Goal: Register for event/course

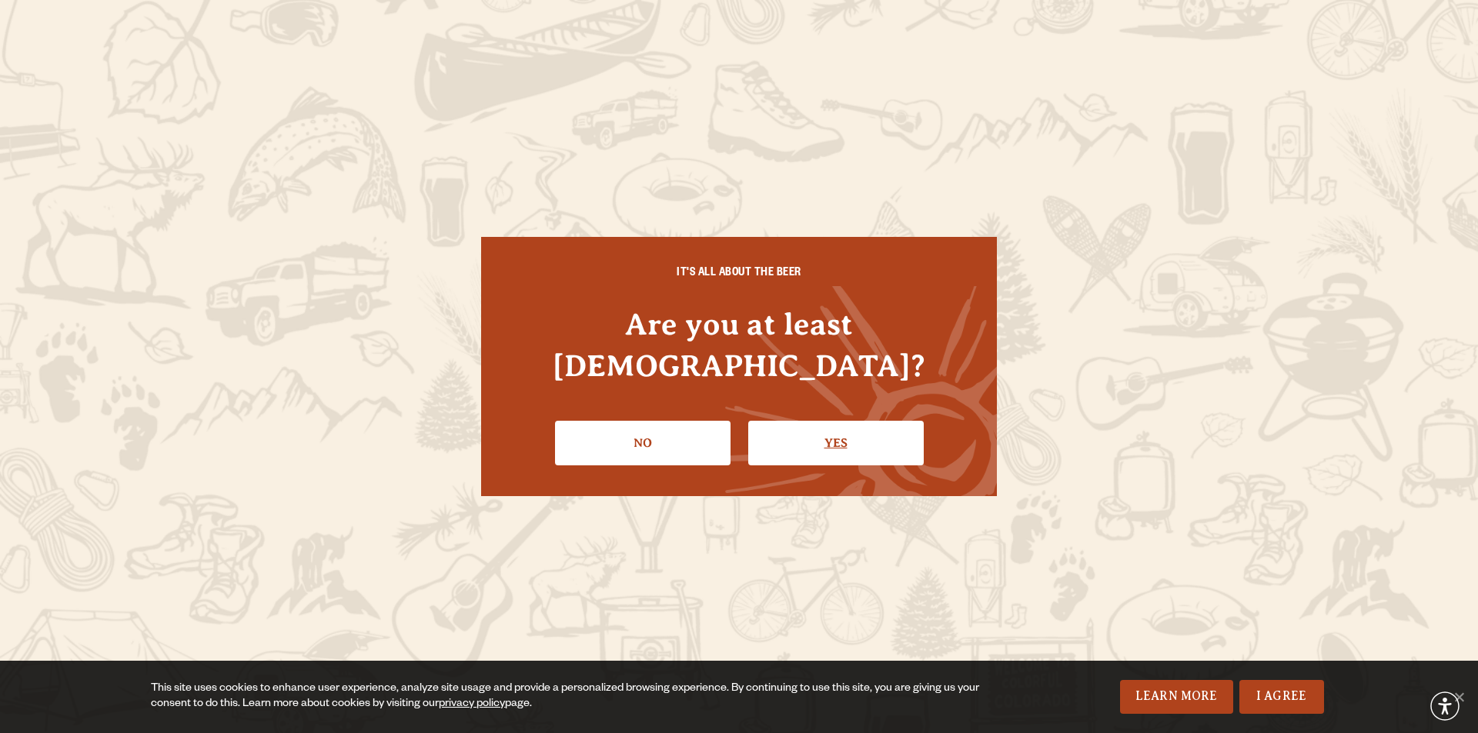
click at [869, 421] on link "Yes" at bounding box center [835, 443] width 175 height 45
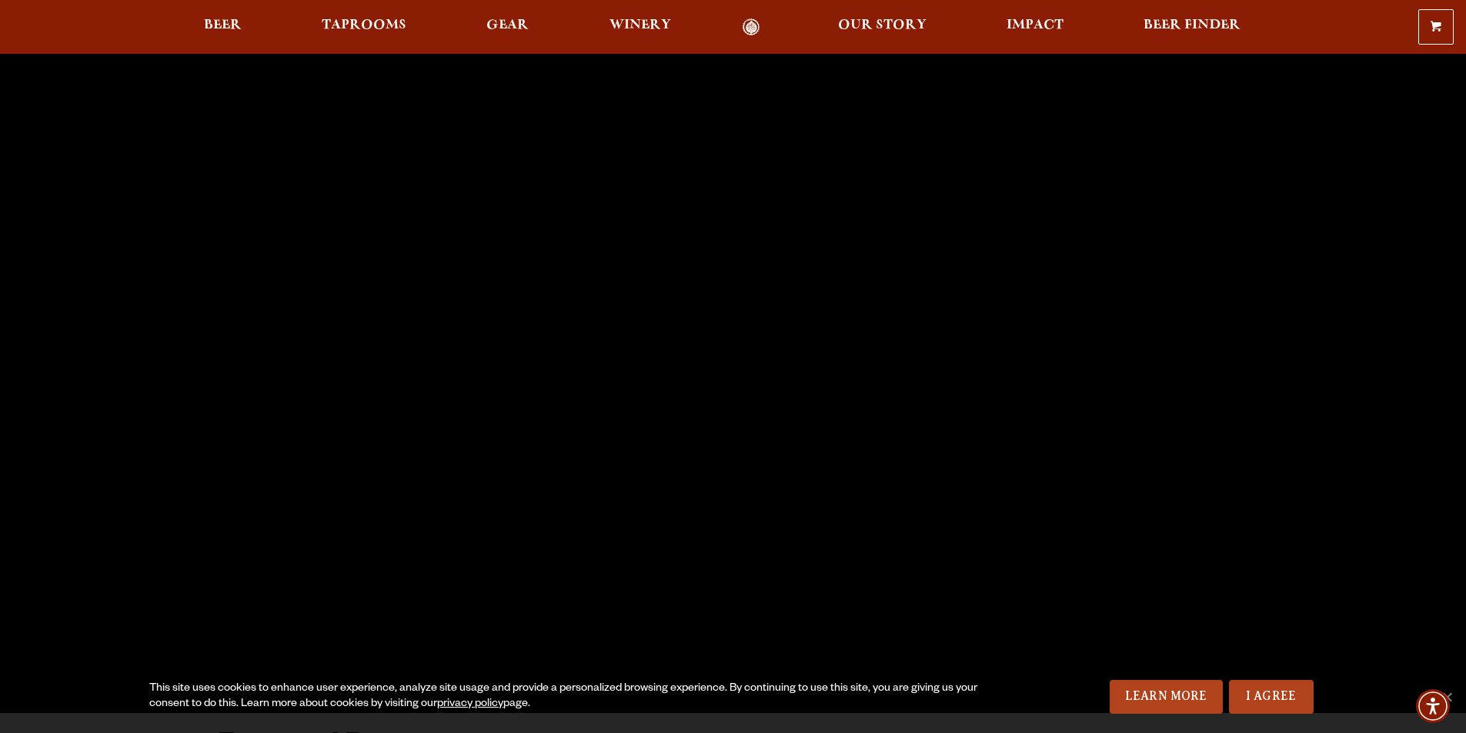
scroll to position [231, 0]
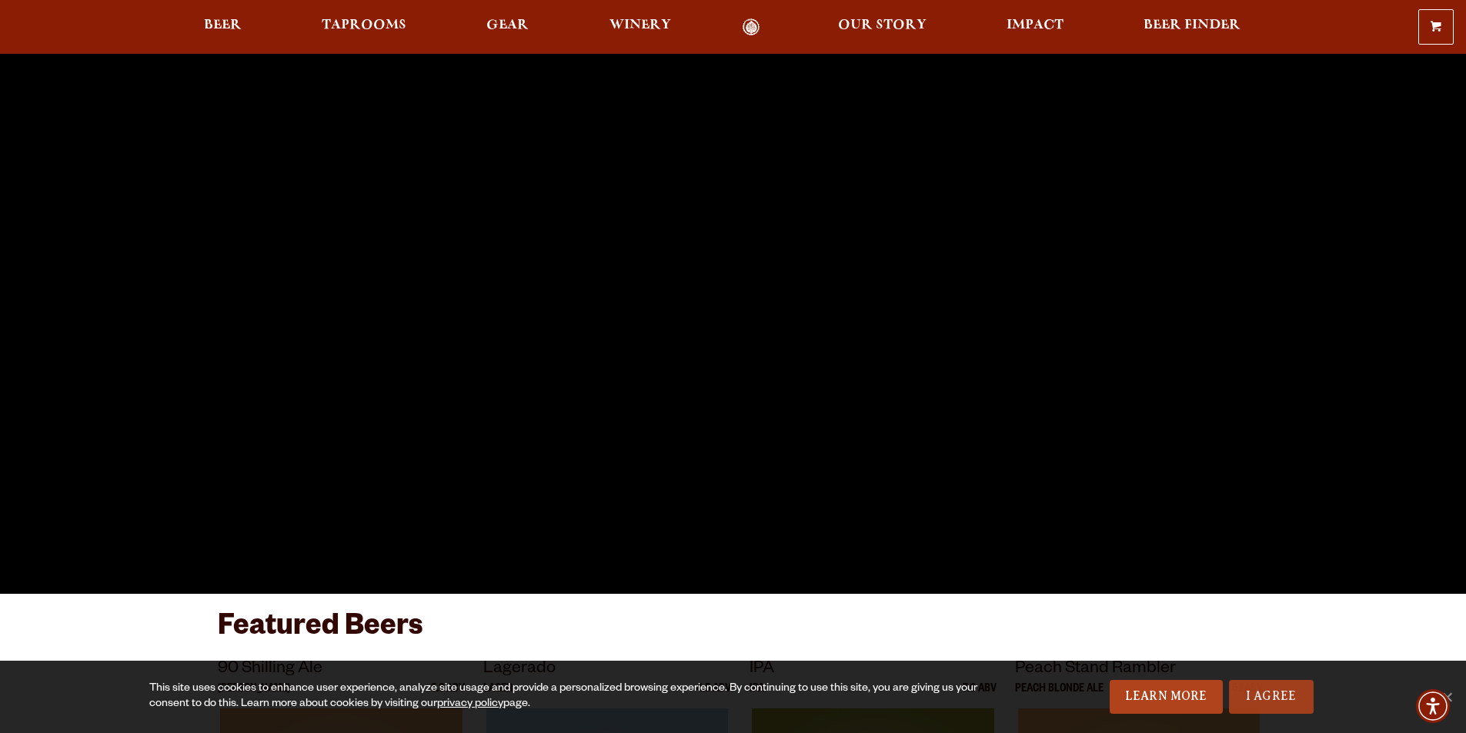
click at [1264, 696] on link "I Agree" at bounding box center [1271, 697] width 85 height 34
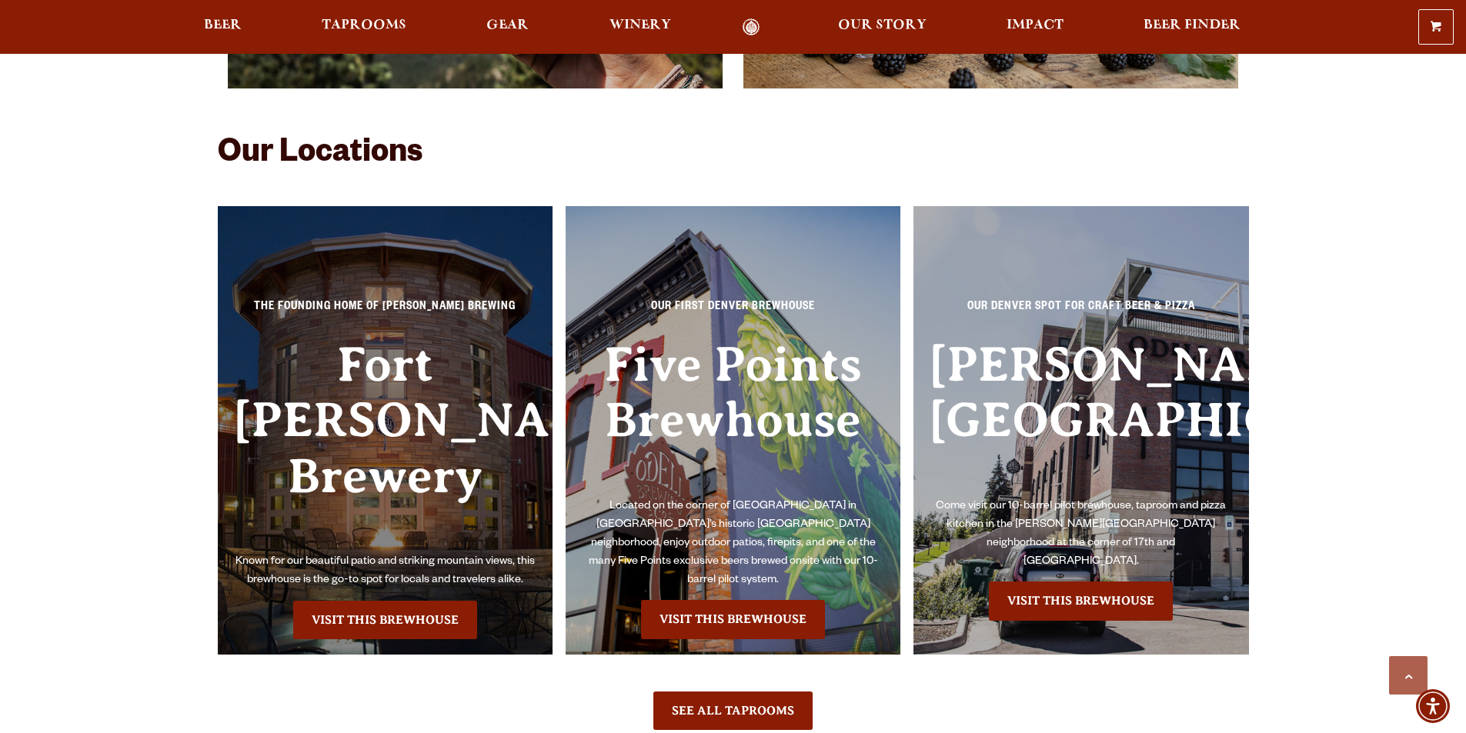
scroll to position [3386, 0]
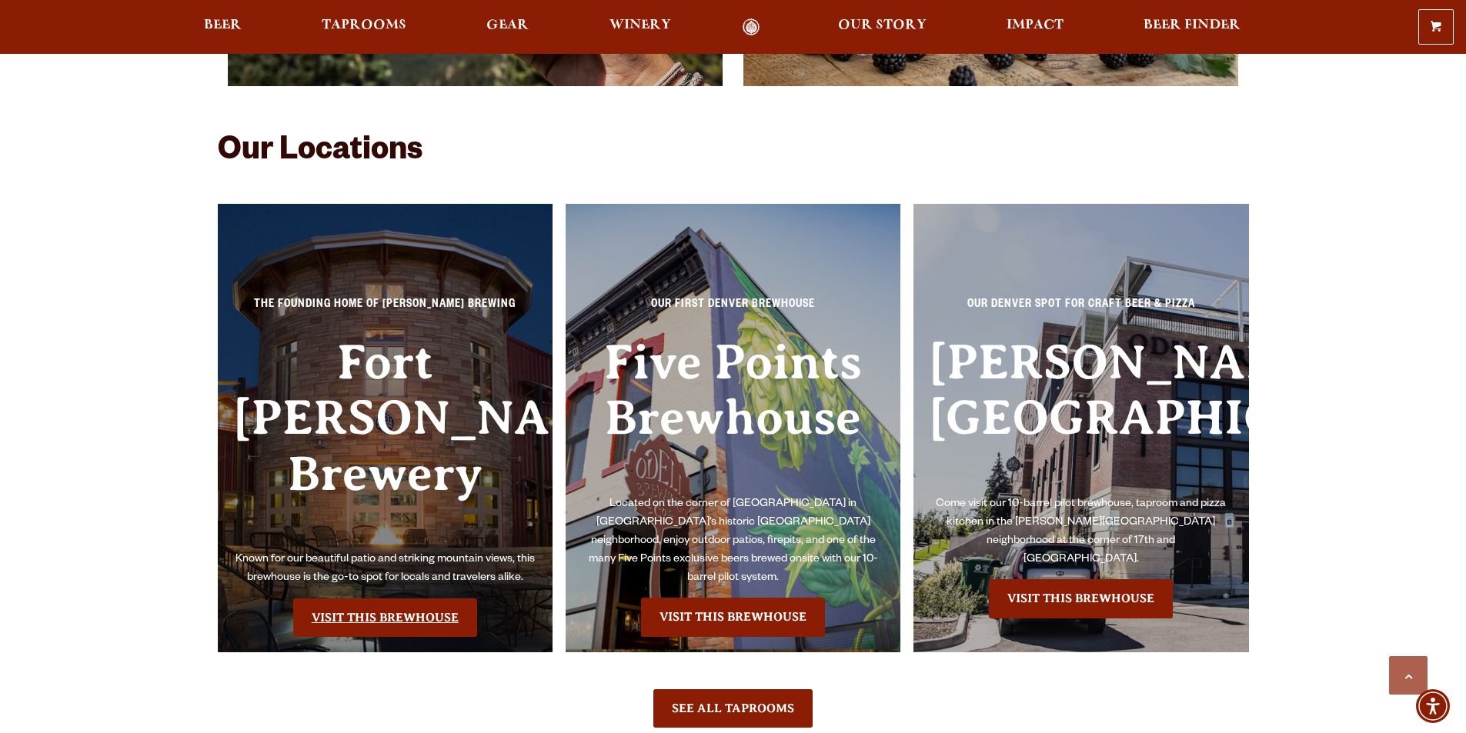
click at [417, 599] on link "Visit this Brewhouse" at bounding box center [385, 618] width 184 height 38
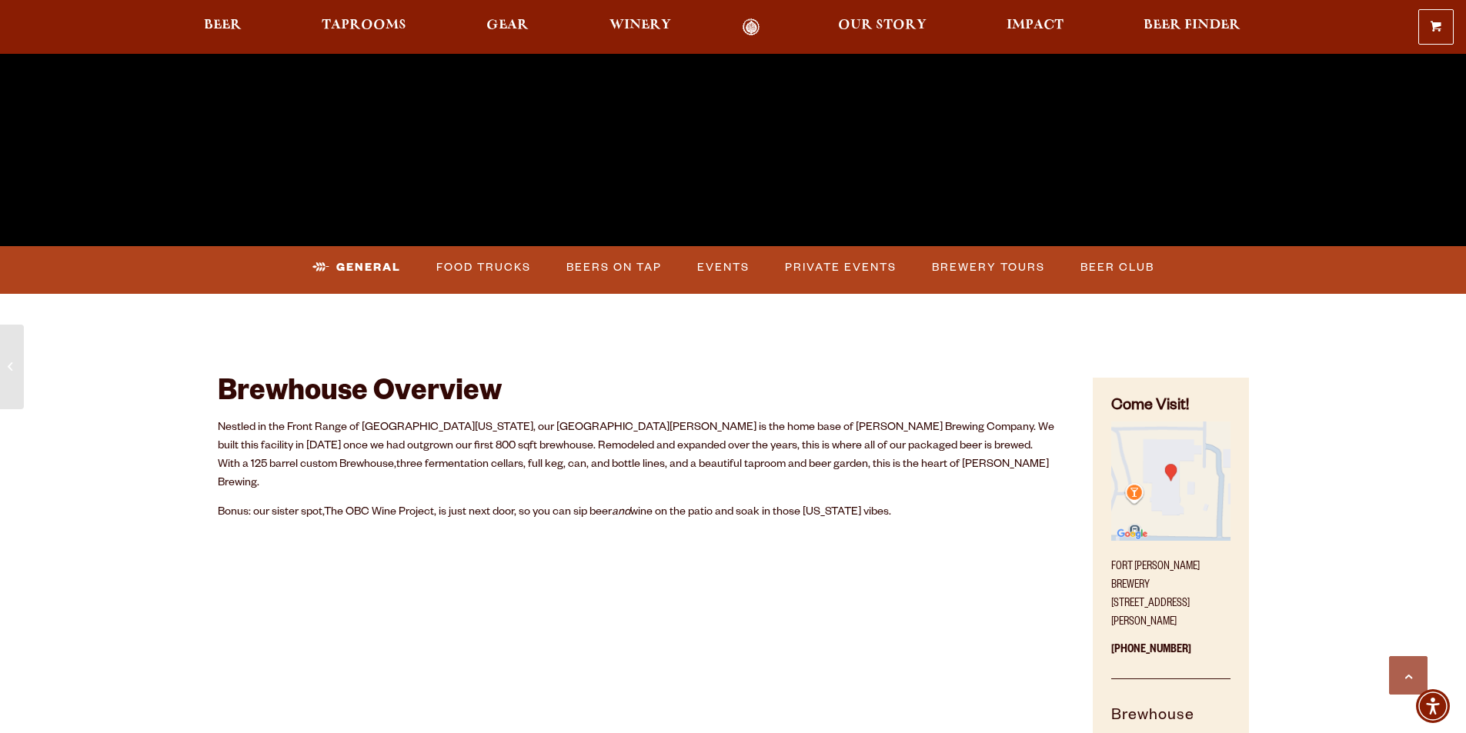
scroll to position [693, 0]
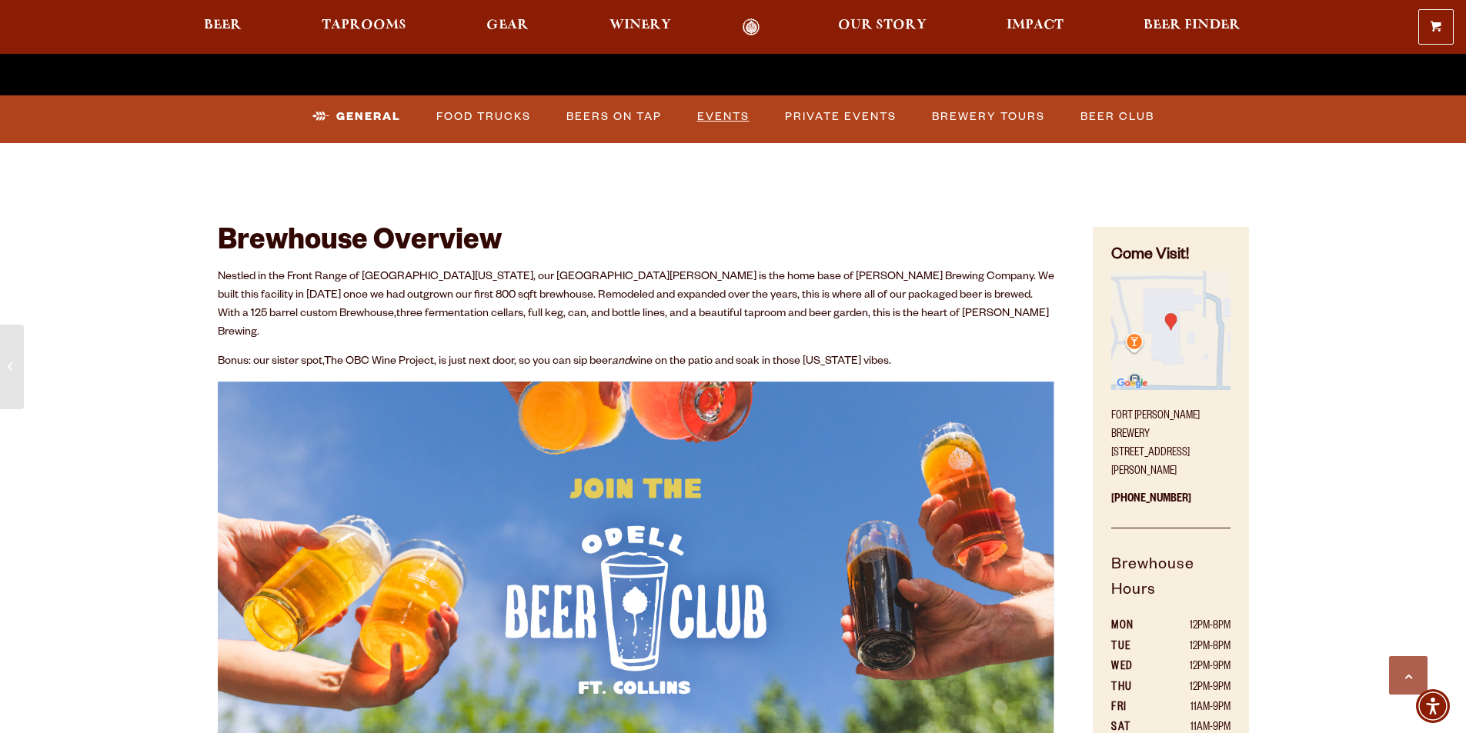
click at [730, 114] on link "Events" at bounding box center [723, 116] width 65 height 35
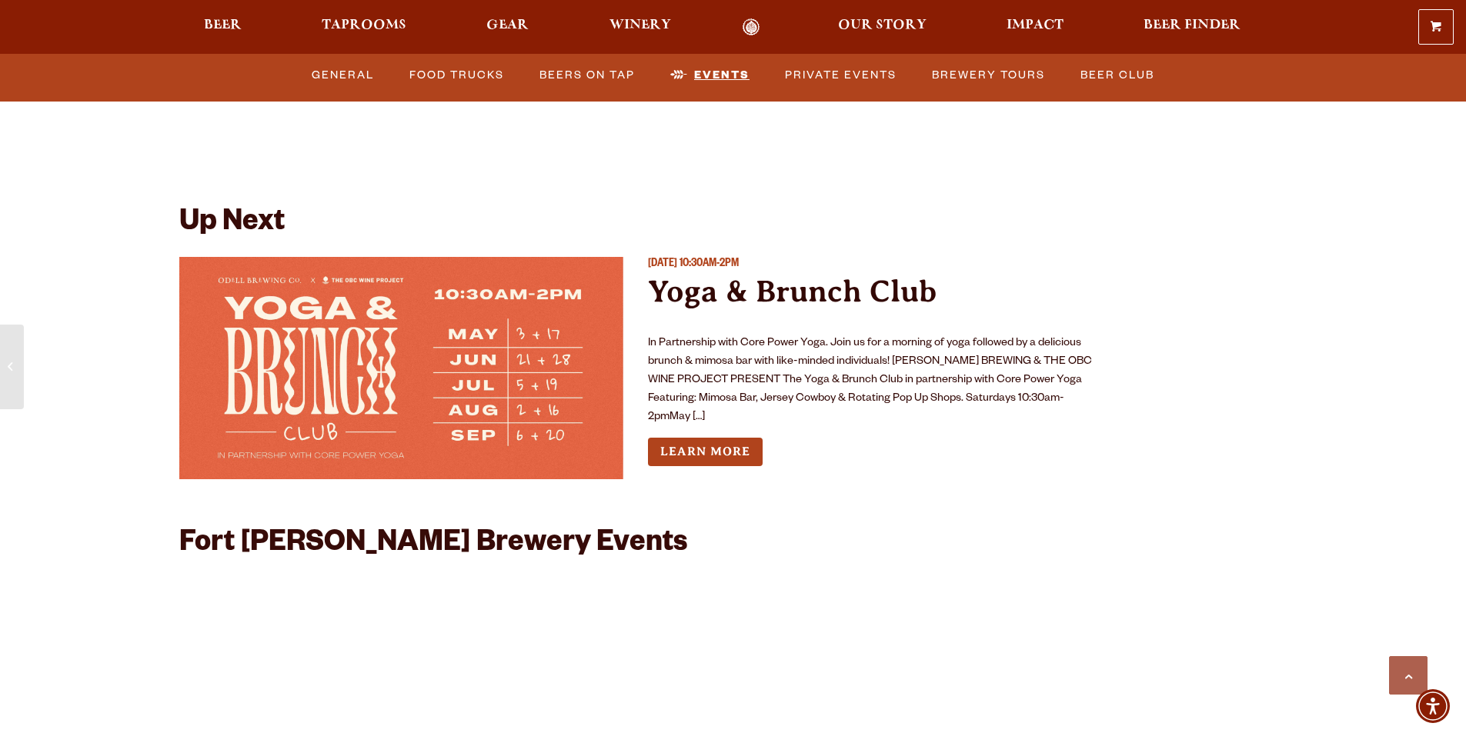
scroll to position [6172, 0]
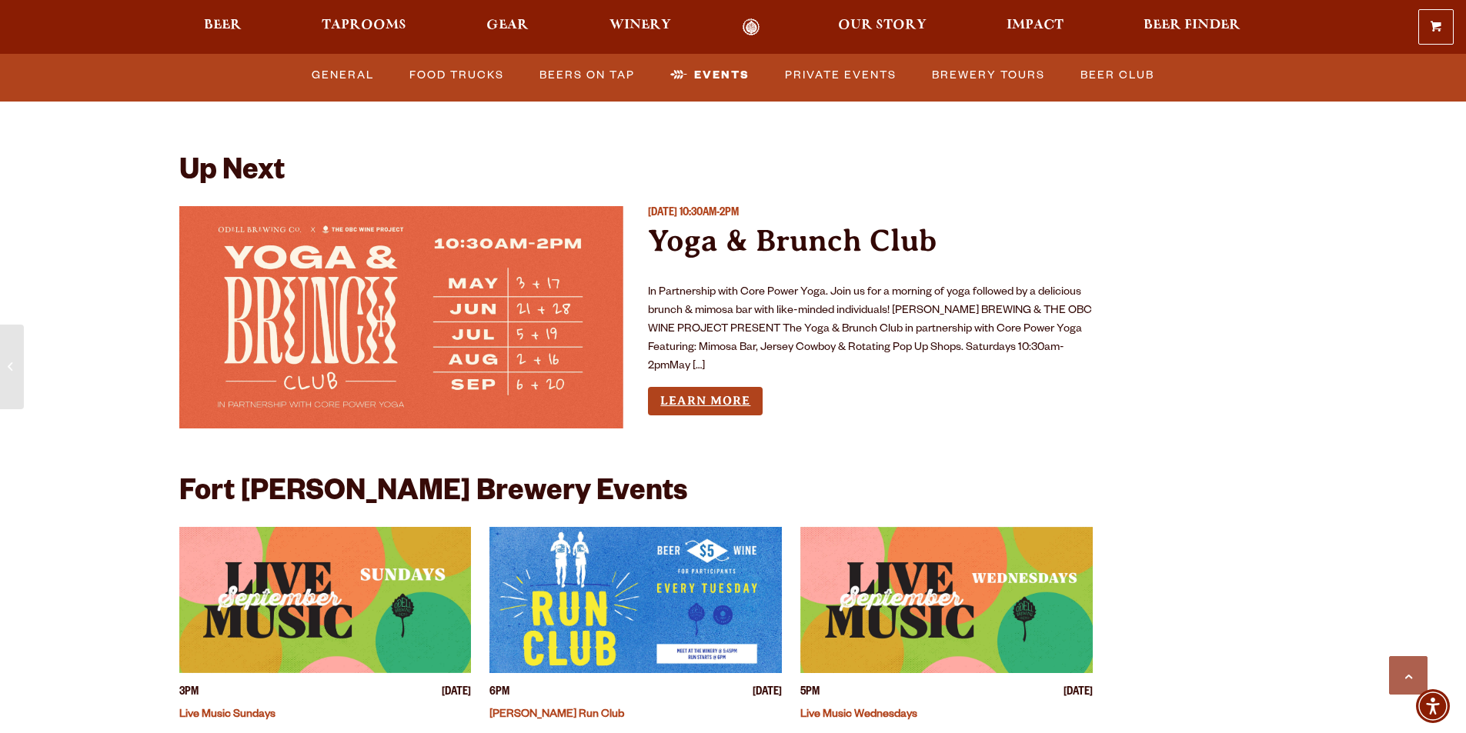
click at [733, 387] on link "Learn More" at bounding box center [705, 401] width 115 height 28
